Goal: Task Accomplishment & Management: Use online tool/utility

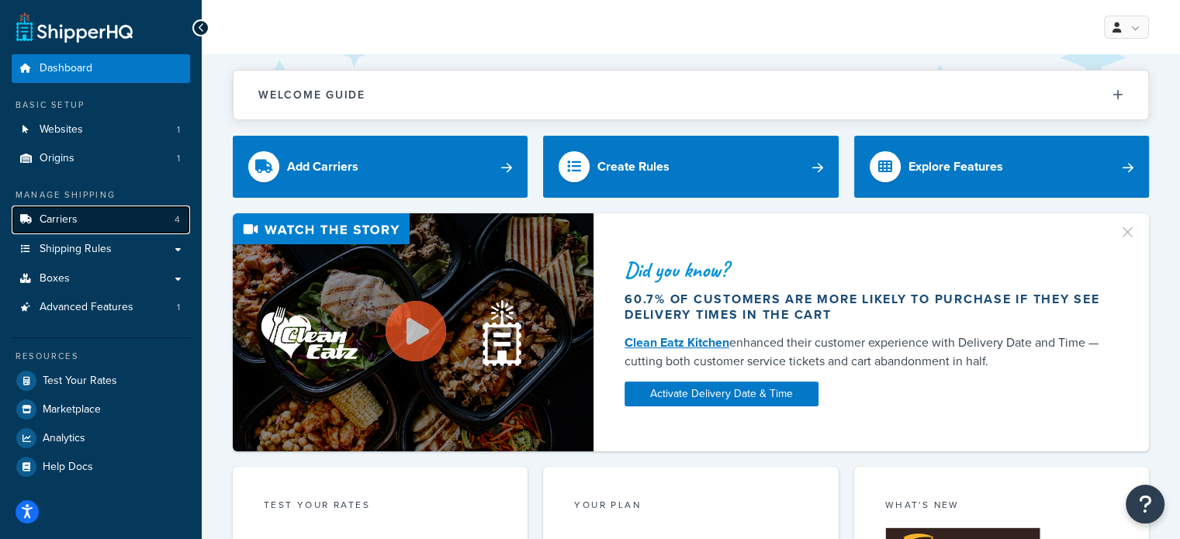
click at [158, 216] on link "Carriers 4" at bounding box center [101, 220] width 178 height 29
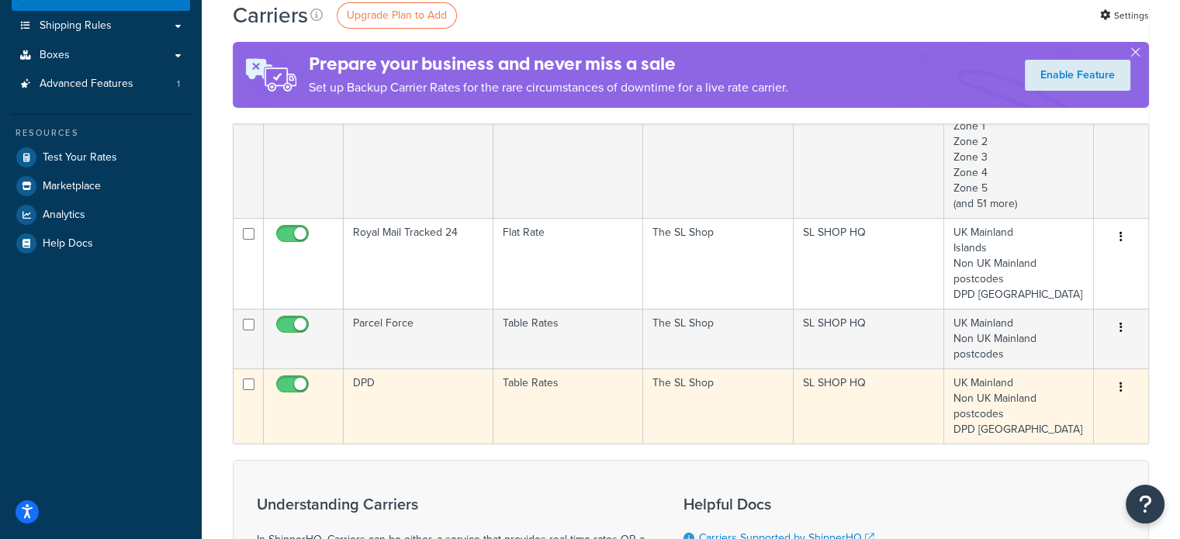
scroll to position [233, 0]
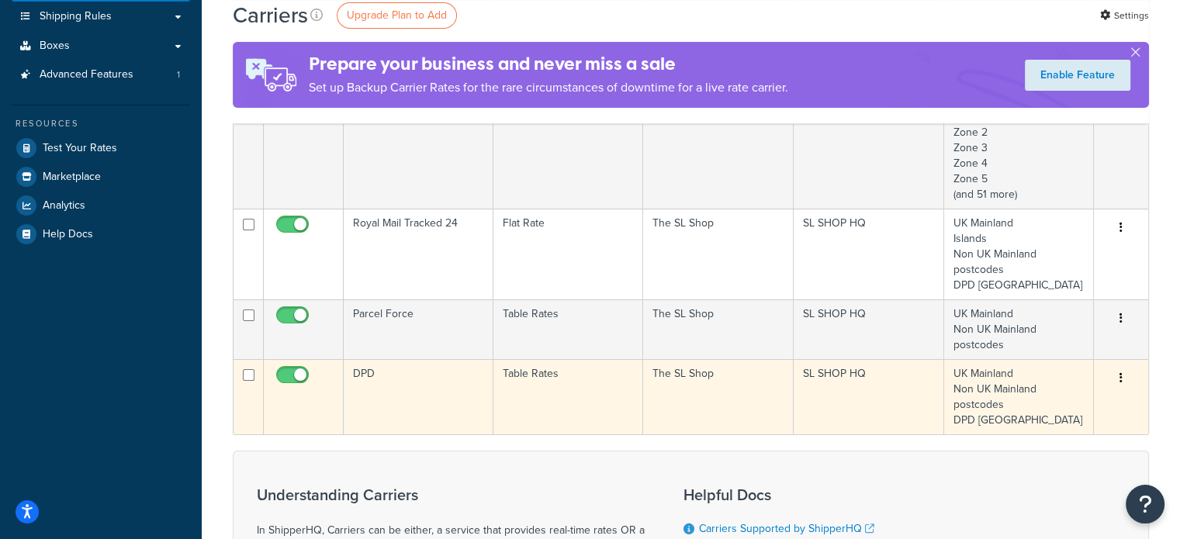
click at [1122, 378] on icon "button" at bounding box center [1121, 377] width 3 height 11
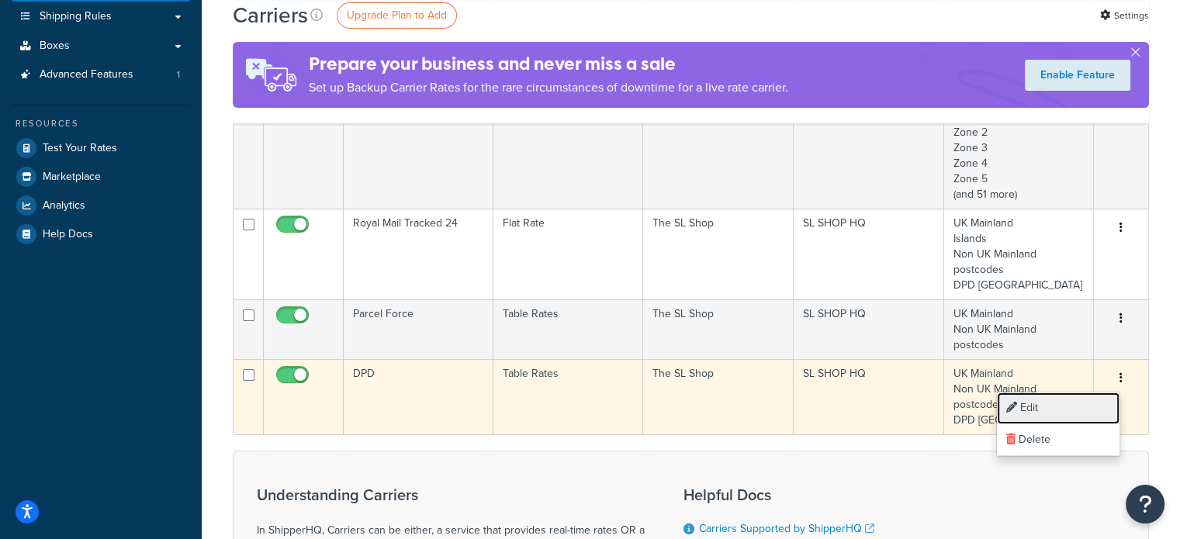
click at [1042, 401] on link "Edit" at bounding box center [1058, 409] width 123 height 32
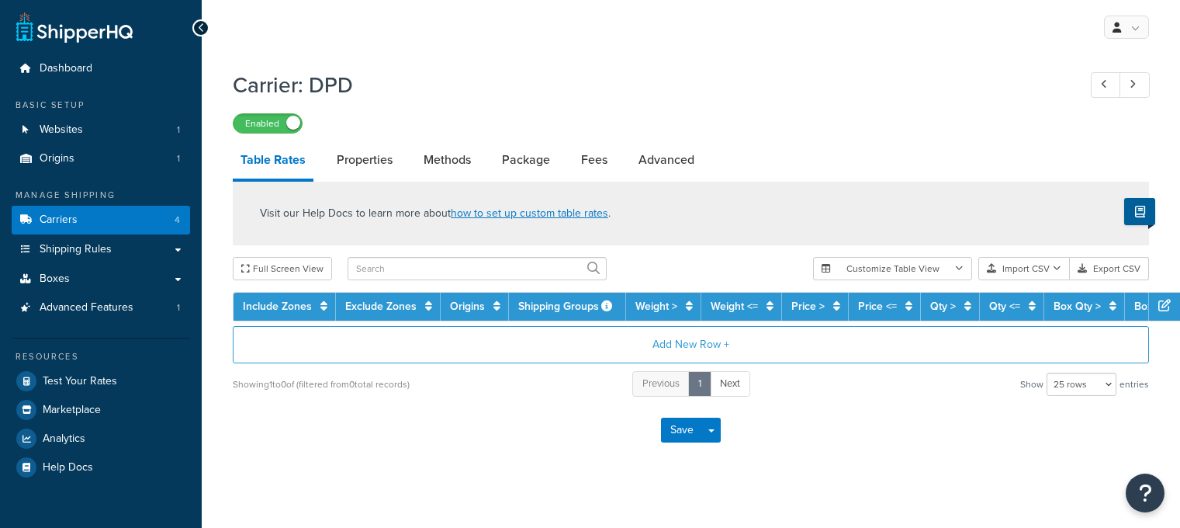
select select "25"
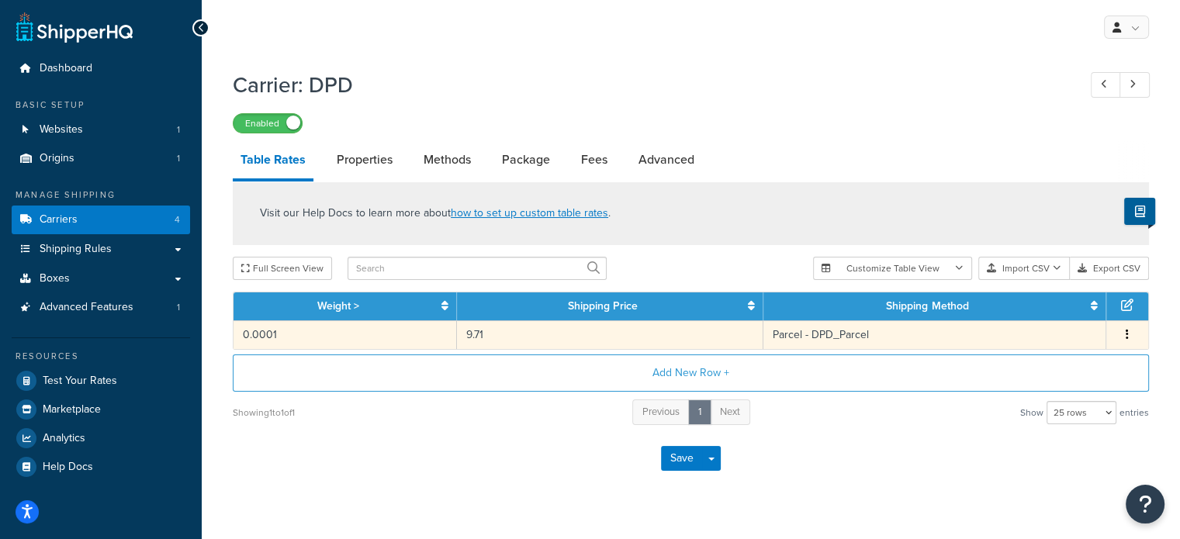
click at [1124, 335] on button "button" at bounding box center [1127, 335] width 12 height 17
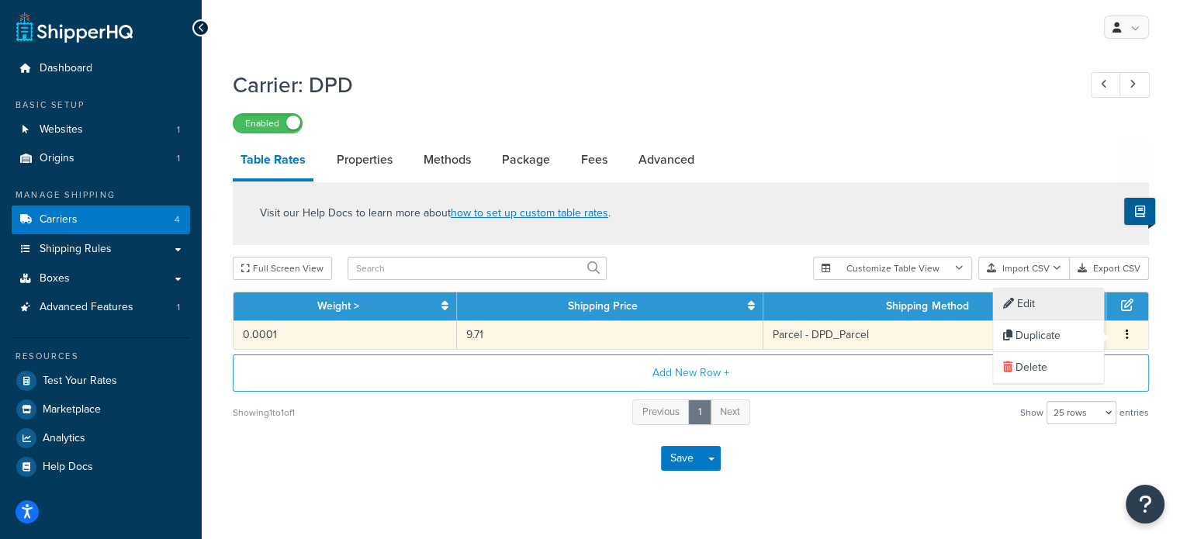
click at [1051, 312] on div "Edit" at bounding box center [1048, 305] width 110 height 32
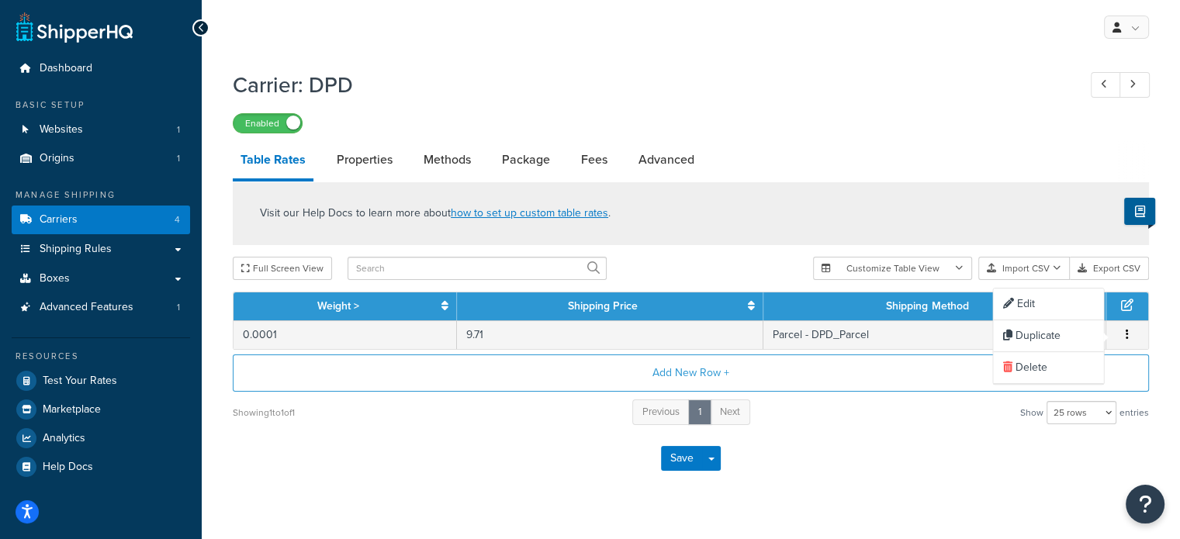
select select "113460"
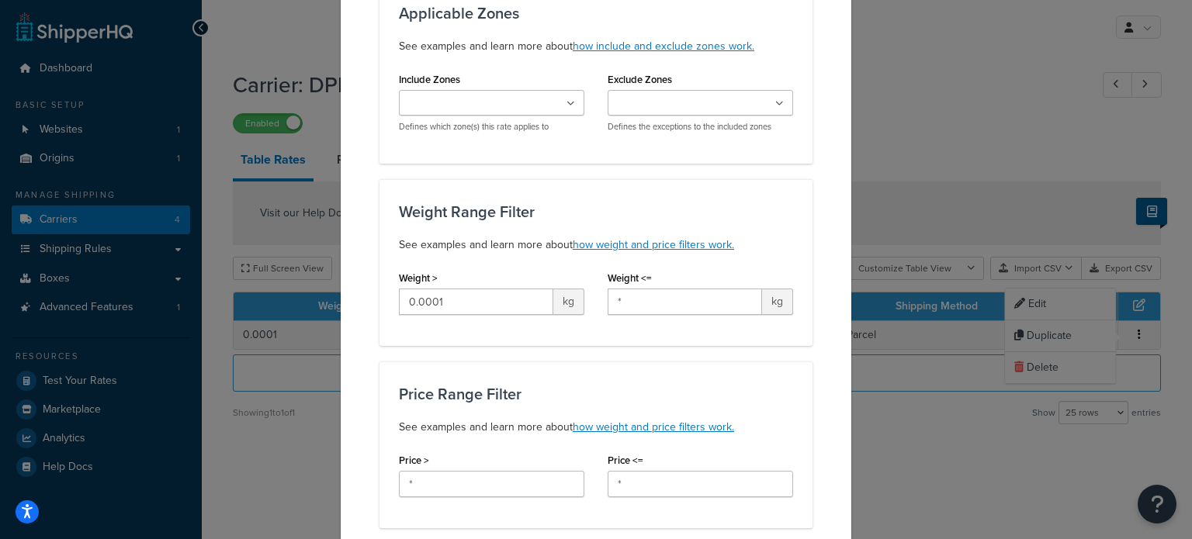
scroll to position [155, 0]
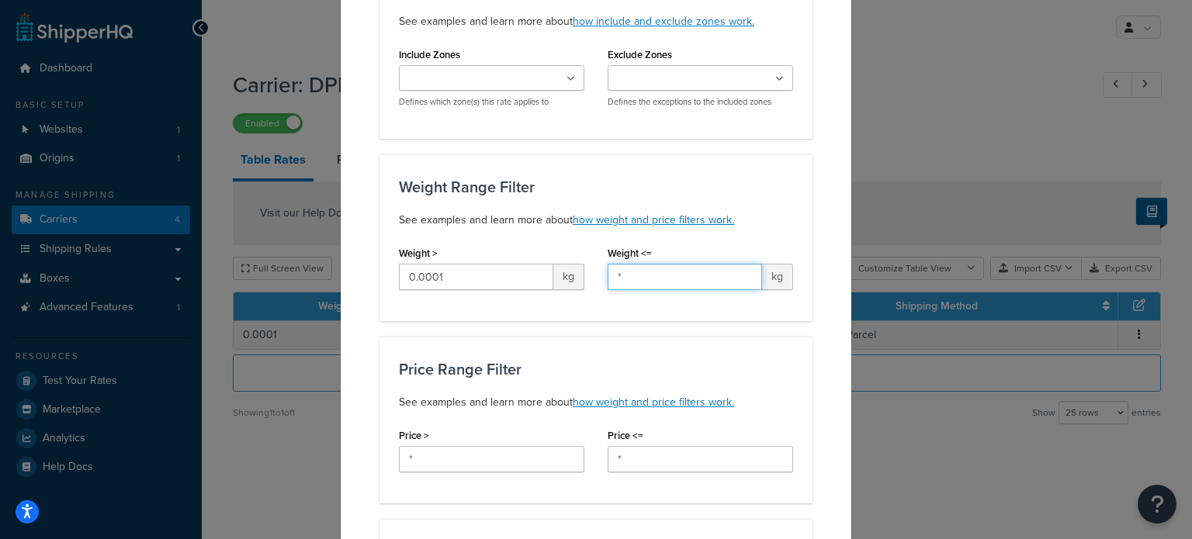
click at [671, 274] on input "*" at bounding box center [685, 277] width 154 height 26
type input "1"
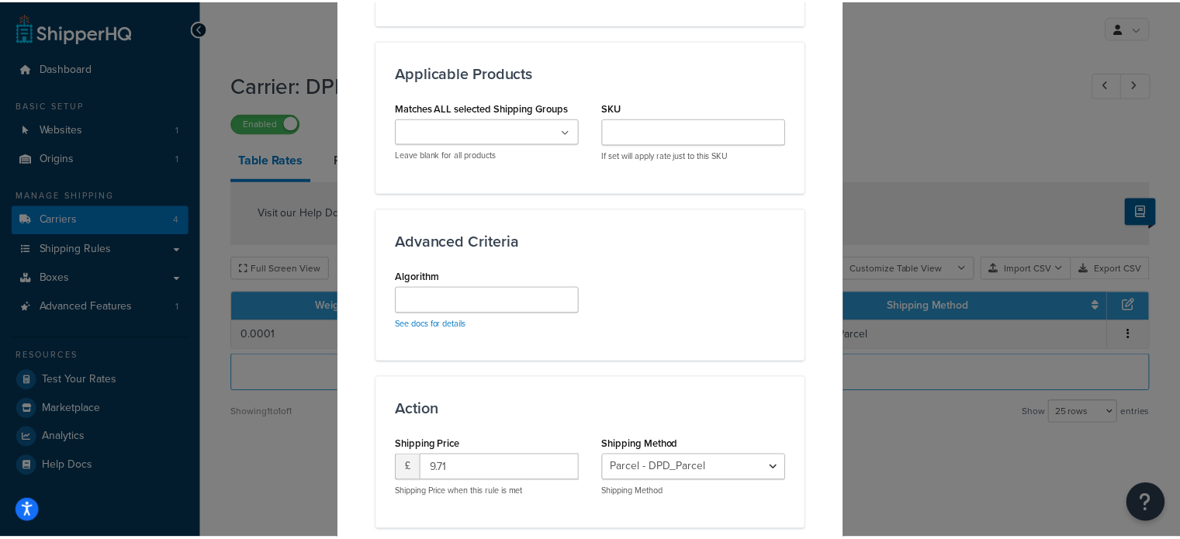
scroll to position [1040, 0]
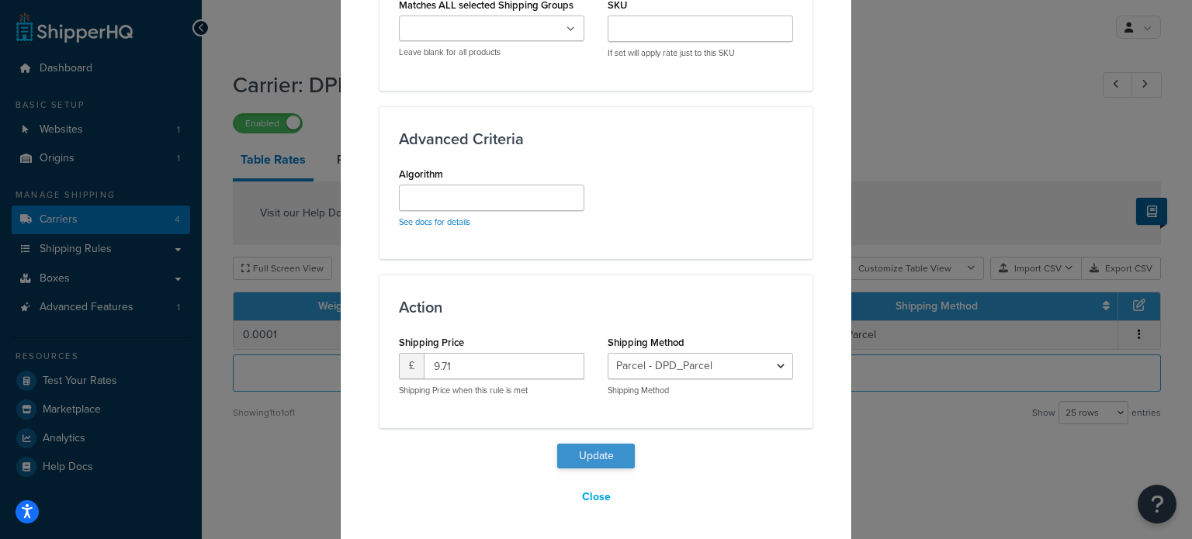
type input "12"
click at [604, 452] on button "Update" at bounding box center [596, 456] width 78 height 25
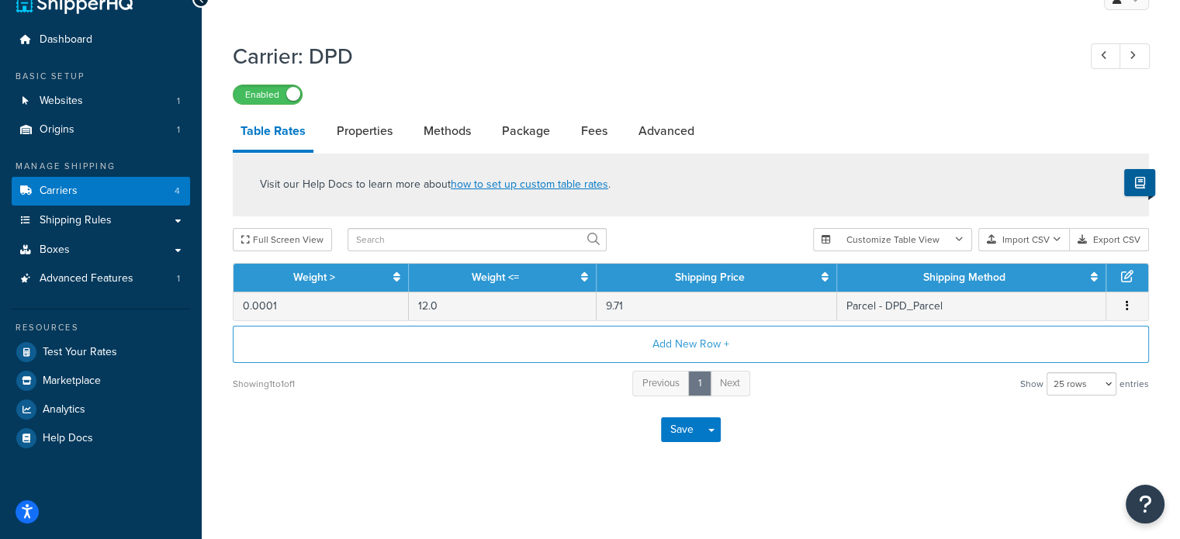
scroll to position [28, 0]
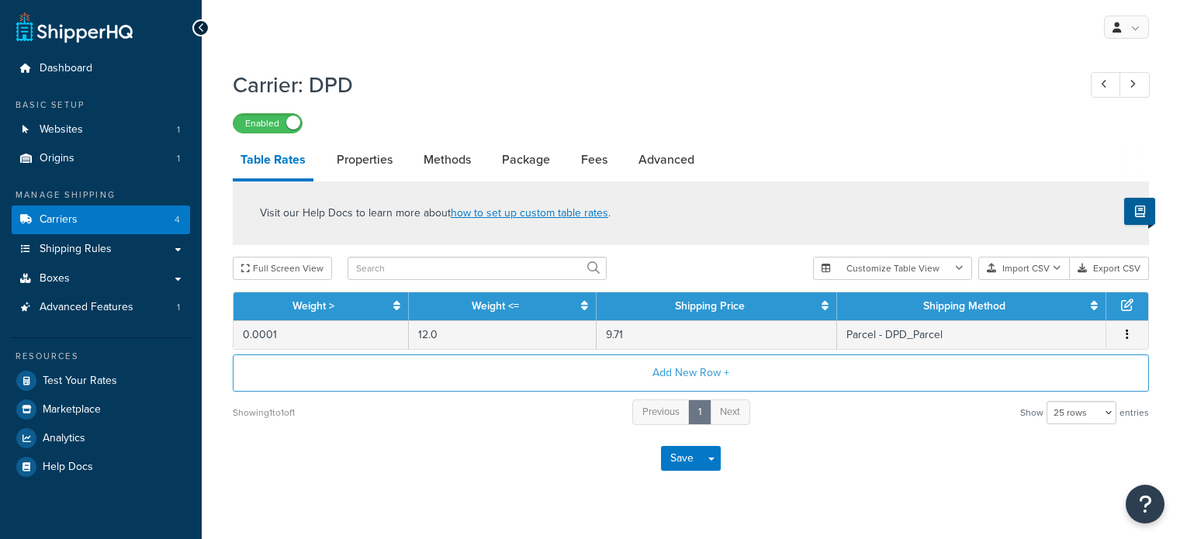
select select "25"
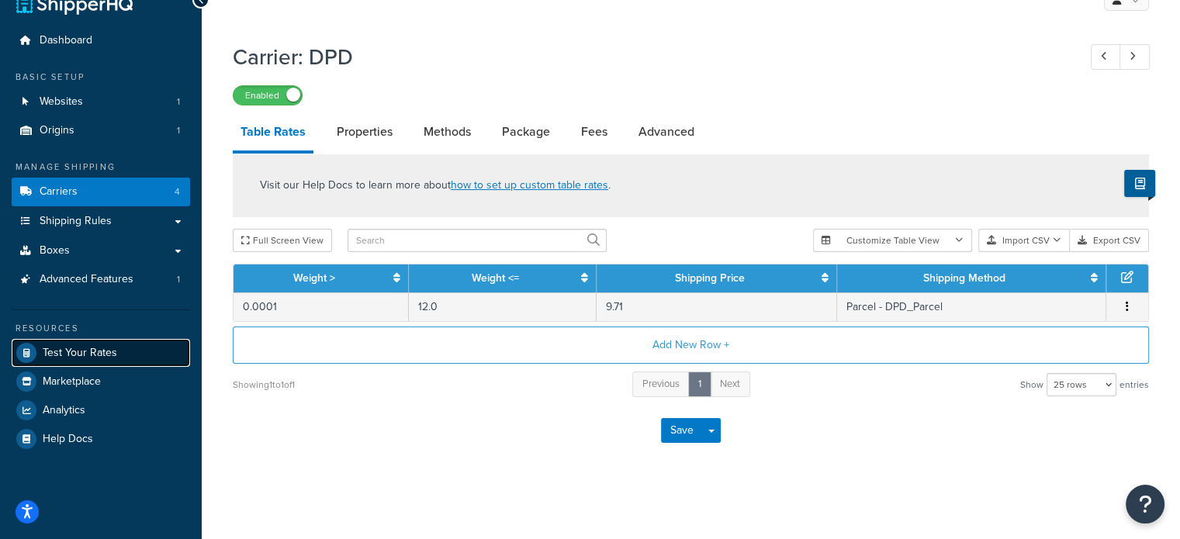
click at [109, 359] on link "Test Your Rates" at bounding box center [101, 353] width 178 height 28
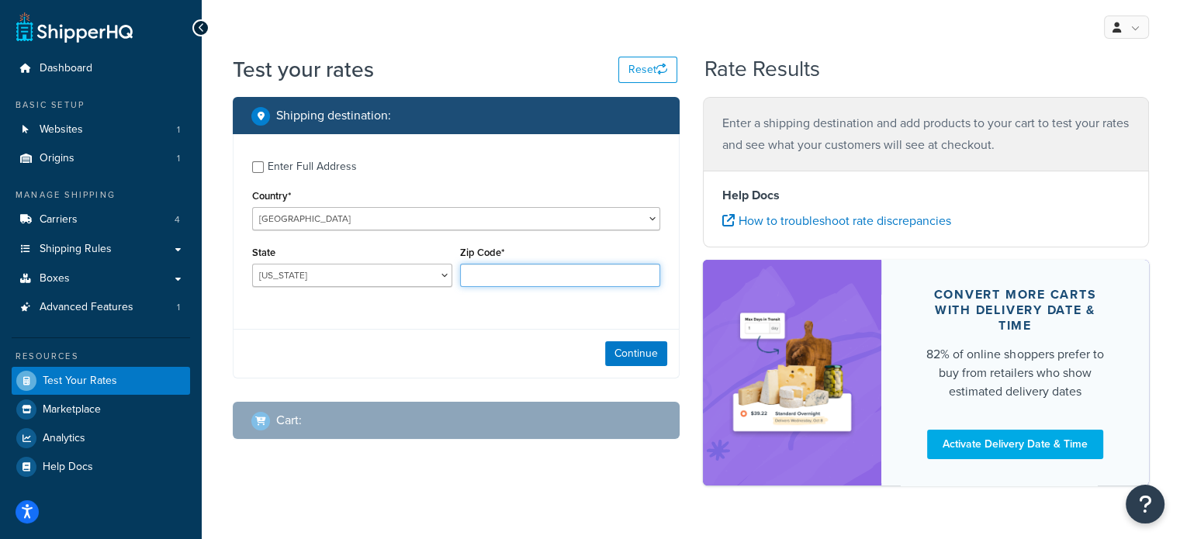
click at [503, 272] on input "Zip Code*" at bounding box center [560, 275] width 200 height 23
paste input "shqcustom3"
type input "shqcustom3"
drag, startPoint x: 552, startPoint y: 275, endPoint x: 400, endPoint y: 272, distance: 152.1
click at [400, 272] on div "State Alabama Alaska American Samoa Arizona Arkansas Armed Forces Americas Arme…" at bounding box center [456, 270] width 416 height 57
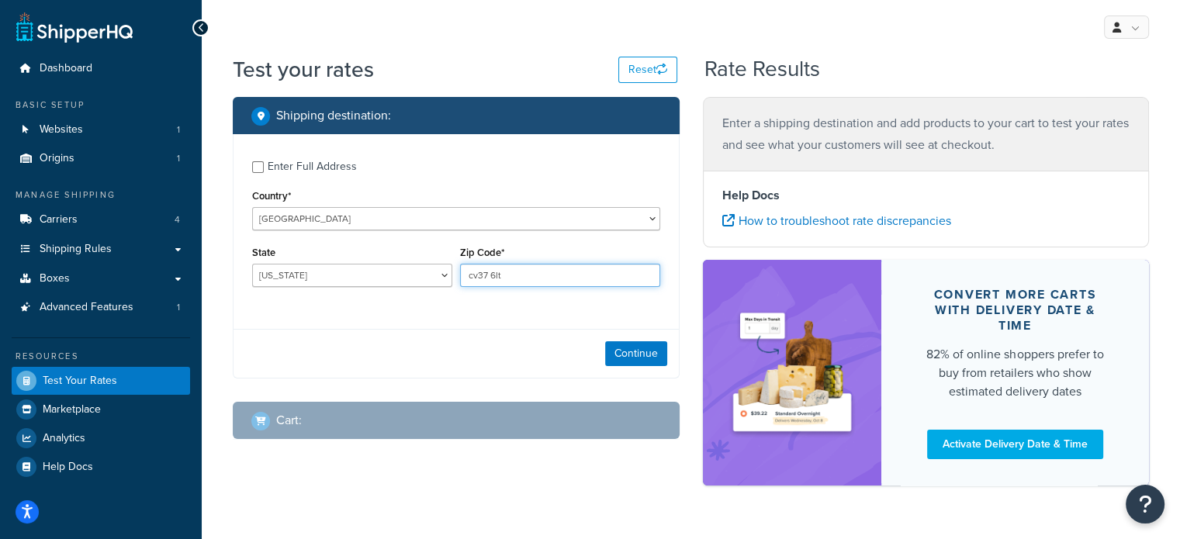
type input "cv37 6lt"
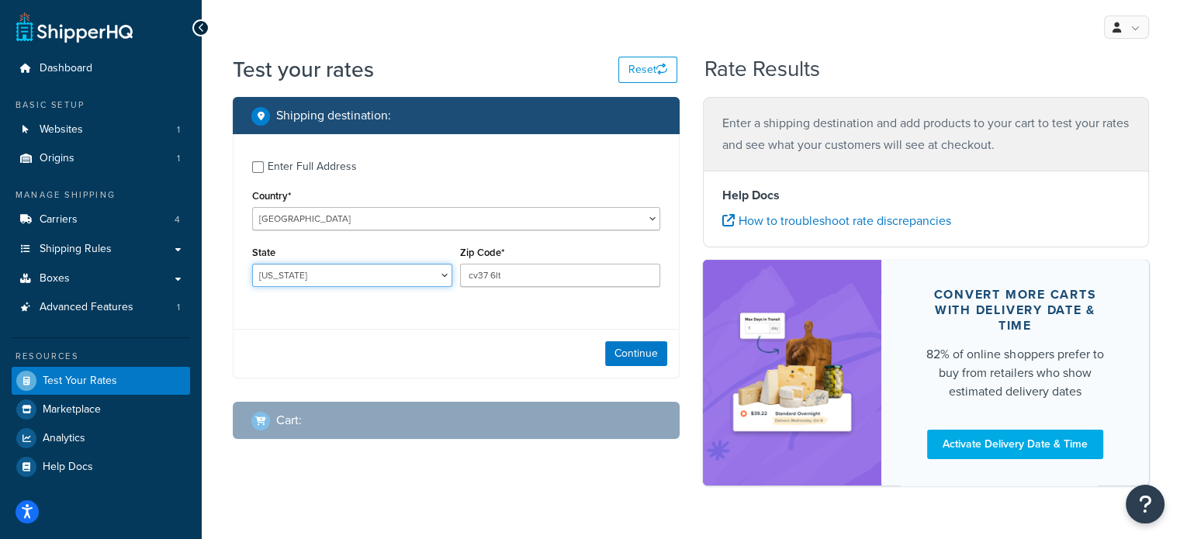
drag, startPoint x: 295, startPoint y: 279, endPoint x: 307, endPoint y: 279, distance: 12.4
click at [295, 279] on select "Alabama Alaska American Samoa Arizona Arkansas Armed Forces Americas Armed Forc…" at bounding box center [352, 275] width 200 height 23
drag, startPoint x: 530, startPoint y: 154, endPoint x: 515, endPoint y: 178, distance: 28.2
click at [530, 154] on label "Enter Full Address" at bounding box center [464, 165] width 393 height 25
click at [264, 161] on input "Enter Full Address" at bounding box center [258, 167] width 12 height 12
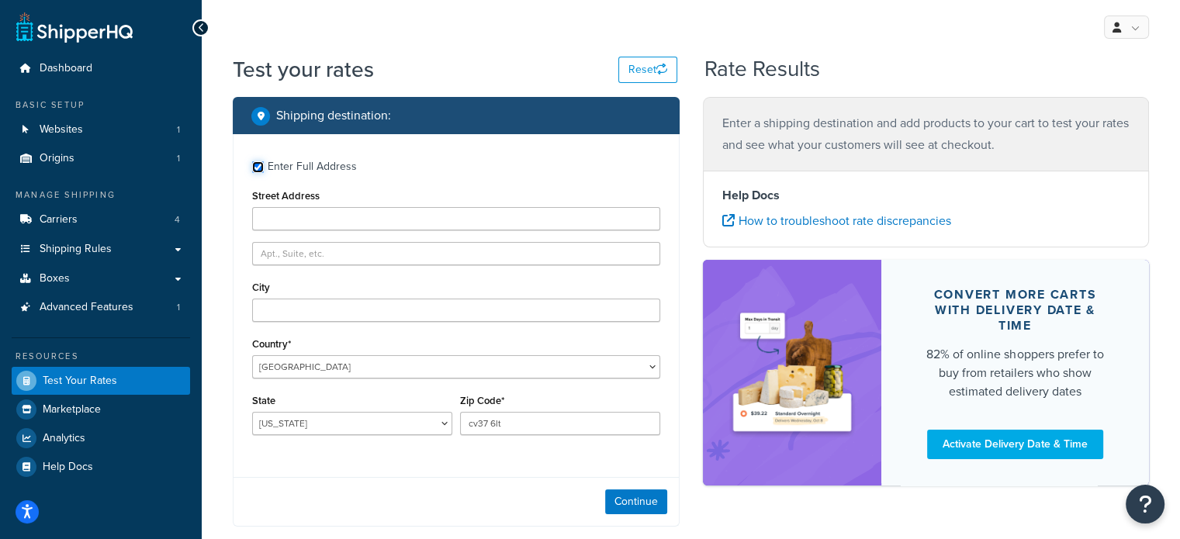
click at [258, 168] on input "Enter Full Address" at bounding box center [258, 167] width 12 height 12
checkbox input "false"
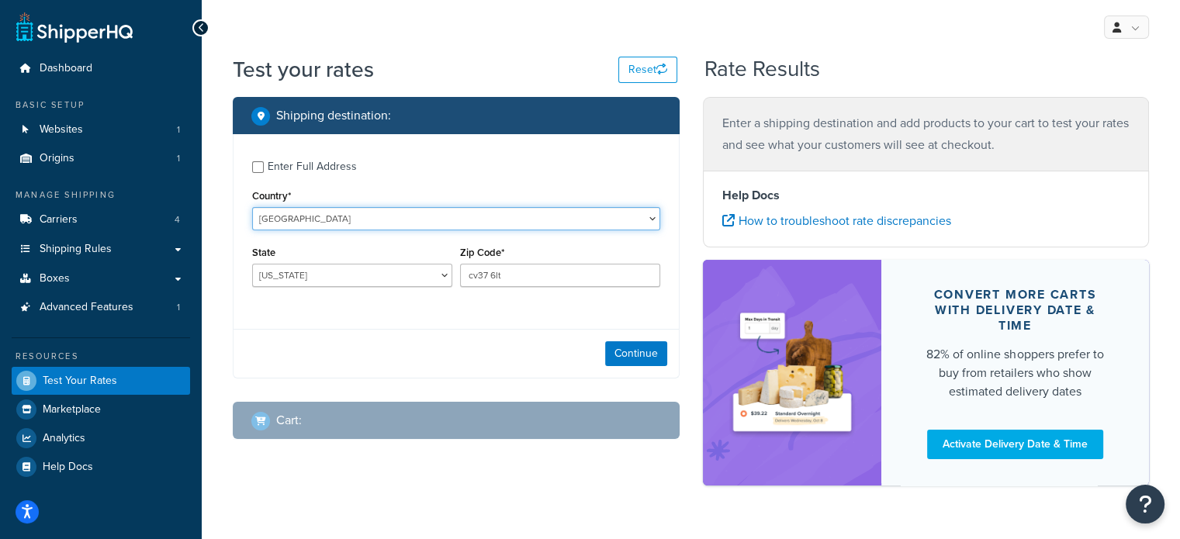
click at [280, 228] on select "United States United Kingdom Afghanistan Åland Islands Albania Algeria American…" at bounding box center [456, 218] width 408 height 23
select select "GB"
click at [252, 207] on select "United States United Kingdom Afghanistan Åland Islands Albania Algeria American…" at bounding box center [456, 218] width 408 height 23
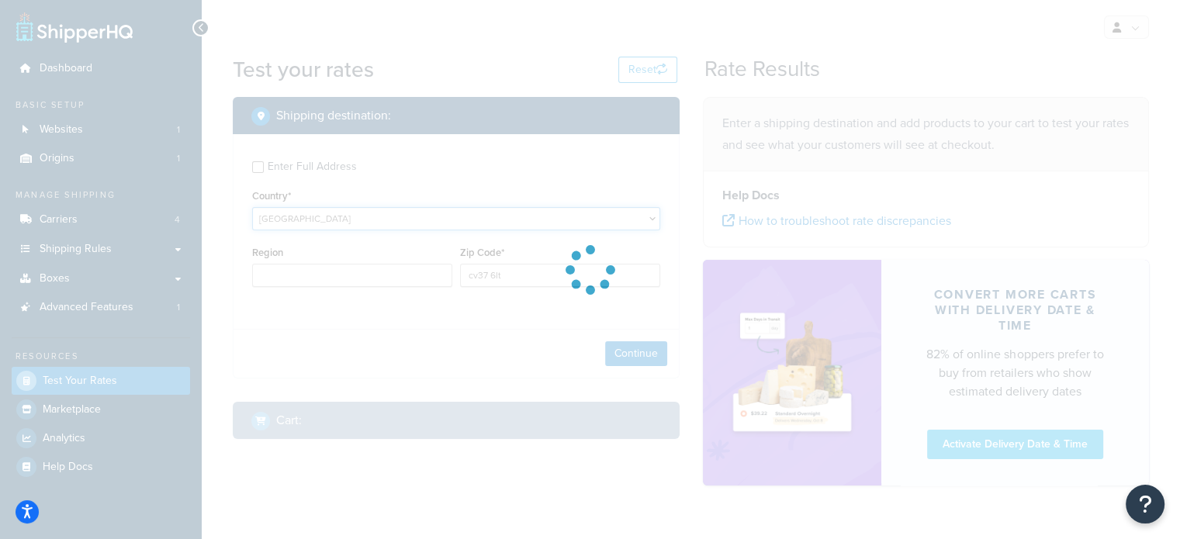
type input "AL"
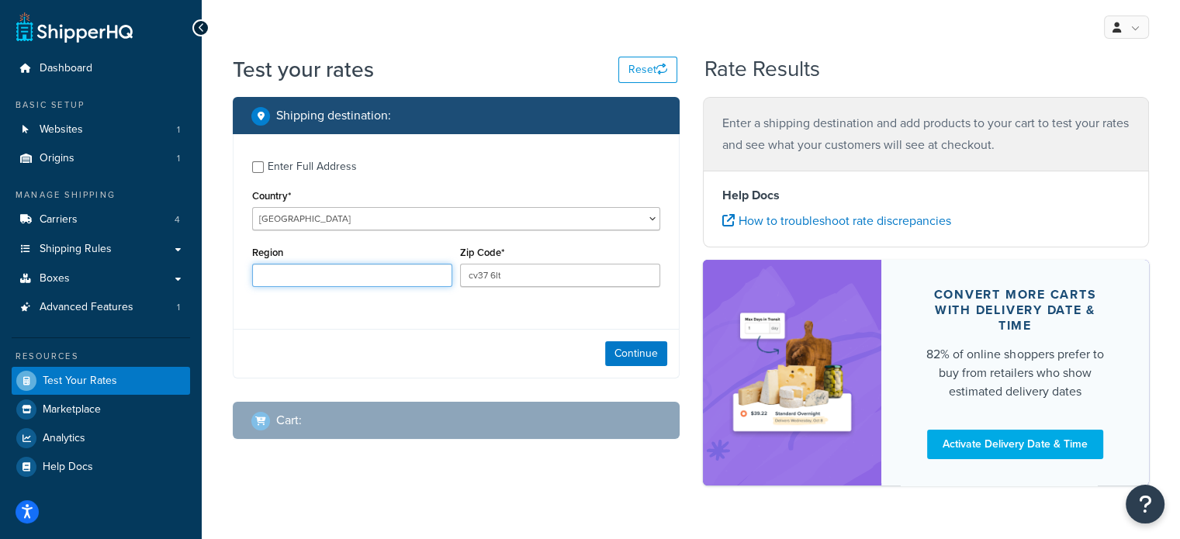
click at [331, 282] on input "Region" at bounding box center [352, 275] width 200 height 23
click at [497, 346] on div "Continue" at bounding box center [456, 353] width 445 height 49
click at [661, 363] on button "Continue" at bounding box center [636, 353] width 62 height 25
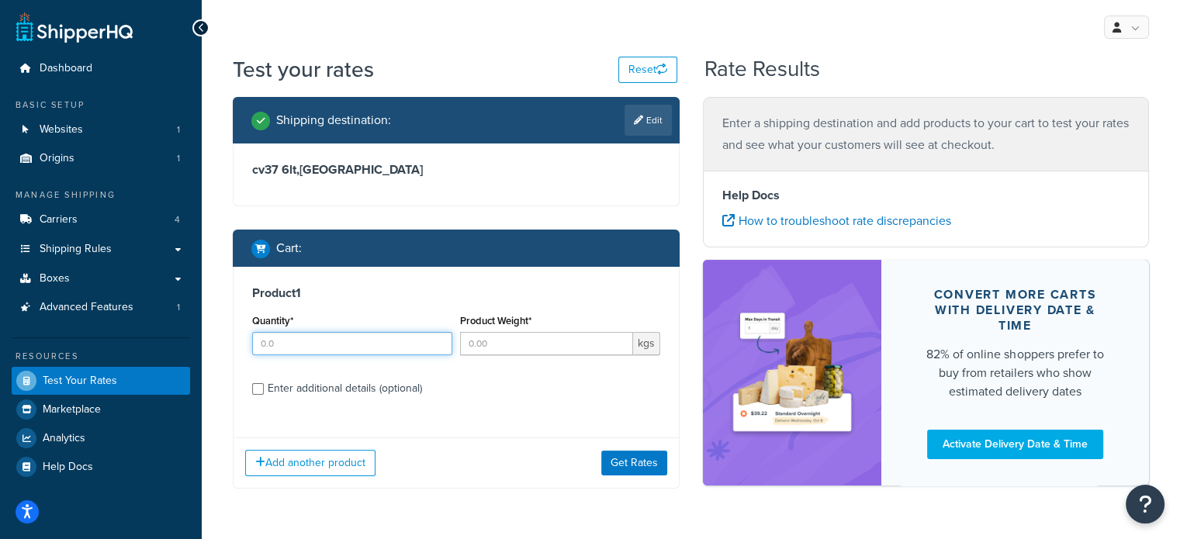
click at [325, 348] on input "Quantity*" at bounding box center [352, 343] width 200 height 23
type input "1"
click at [530, 348] on input "Product Weight*" at bounding box center [546, 343] width 173 height 23
type input "1"
type input "20"
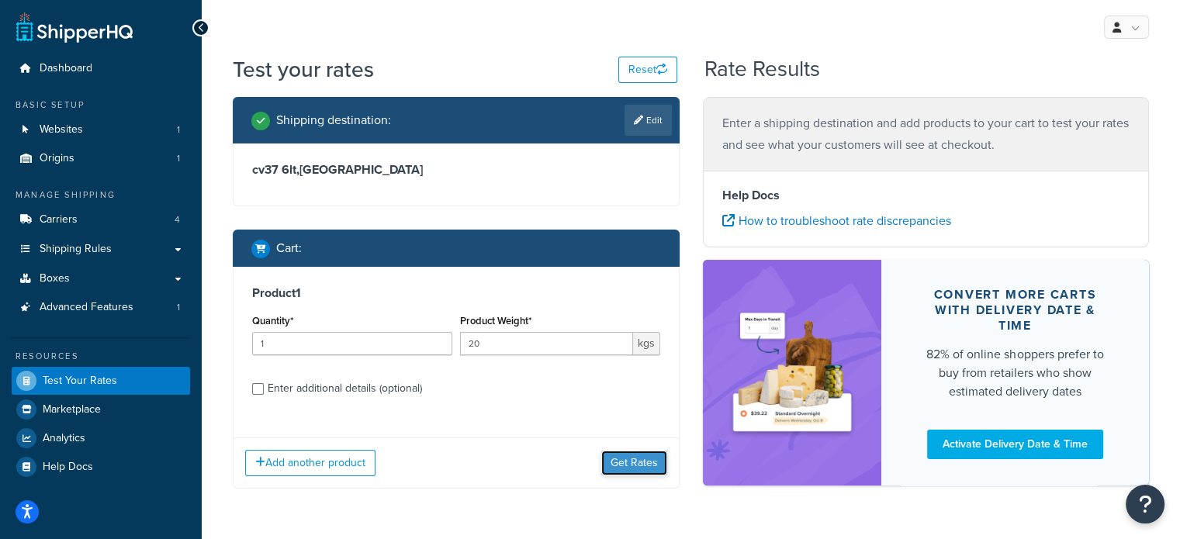
click at [615, 471] on button "Get Rates" at bounding box center [634, 463] width 66 height 25
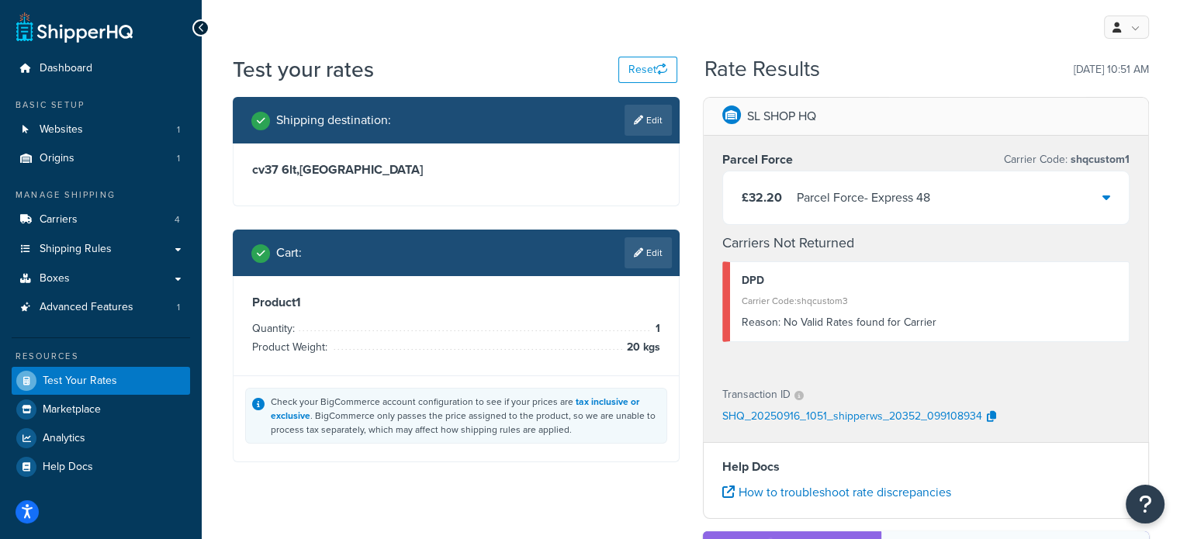
click at [878, 320] on div "Reason: No Valid Rates found for Carrier" at bounding box center [930, 323] width 376 height 22
click at [835, 50] on div "My Profile Billing Global Settings Contact Us Logout" at bounding box center [691, 27] width 978 height 54
